Goal: Information Seeking & Learning: Learn about a topic

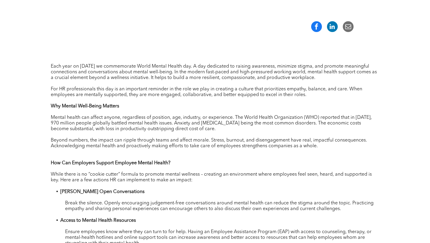
scroll to position [253, 0]
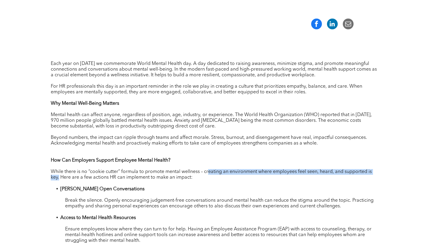
drag, startPoint x: 207, startPoint y: 171, endPoint x: 58, endPoint y: 178, distance: 149.3
click at [58, 178] on span "While there is no “cookie cutter” formula to promote mental wellness – creating…" at bounding box center [211, 174] width 321 height 10
copy span "reating an environment where employees feel seen, heard, and supported is key"
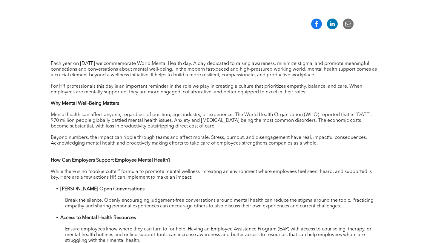
click at [226, 102] on p "Why Mental Well-Being Matters" at bounding box center [215, 104] width 329 height 6
